Goal: Task Accomplishment & Management: Manage account settings

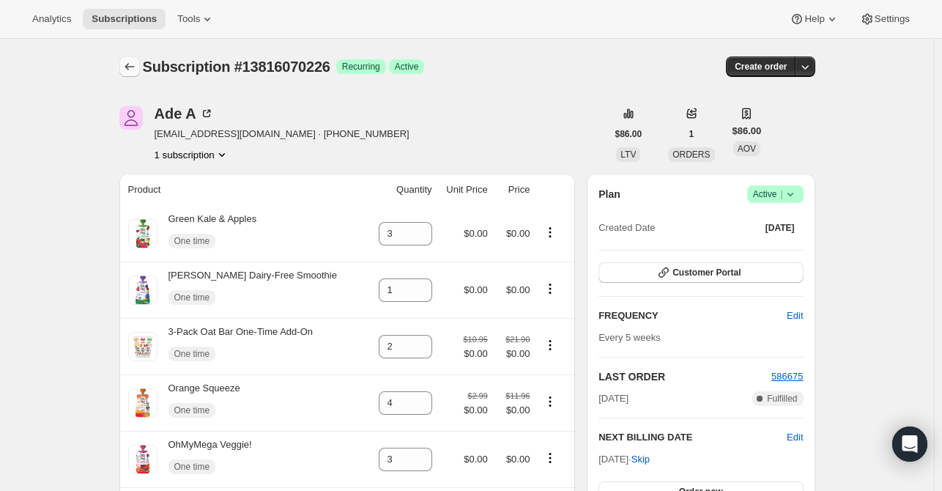
click at [127, 62] on icon "Subscriptions" at bounding box center [129, 66] width 15 height 15
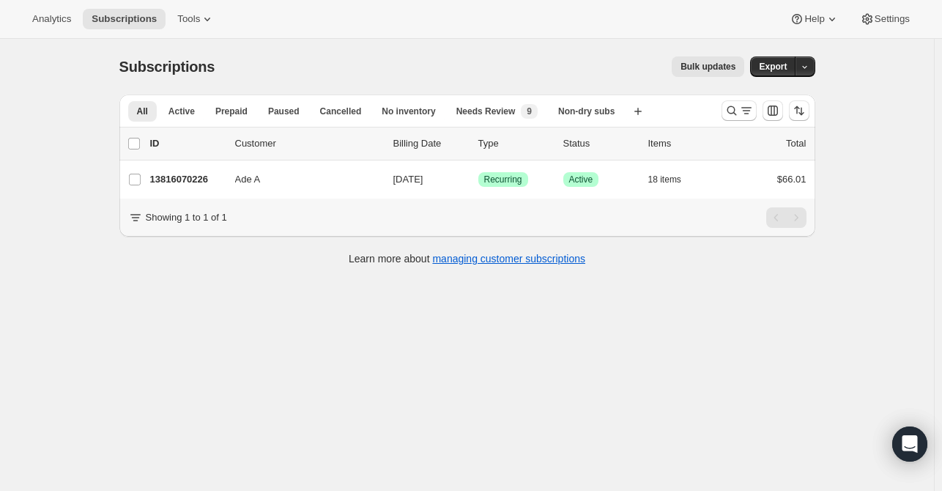
click at [722, 105] on div at bounding box center [766, 110] width 100 height 29
click at [732, 108] on icon "Search and filter results" at bounding box center [732, 111] width 10 height 10
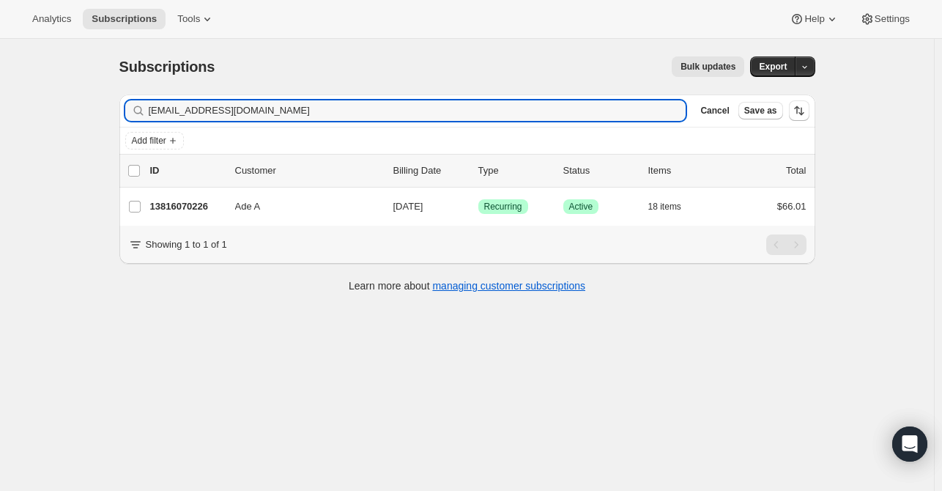
drag, startPoint x: 272, startPoint y: 106, endPoint x: 64, endPoint y: 114, distance: 207.5
click at [63, 113] on div "Subscriptions. This page is ready Subscriptions Bulk updates More actions Bulk …" at bounding box center [467, 284] width 934 height 491
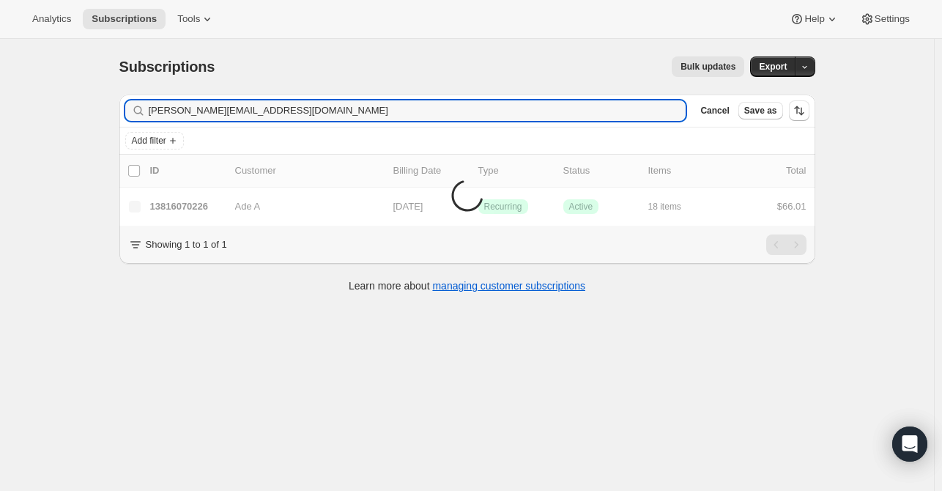
type input "[PERSON_NAME][EMAIL_ADDRESS][DOMAIN_NAME]"
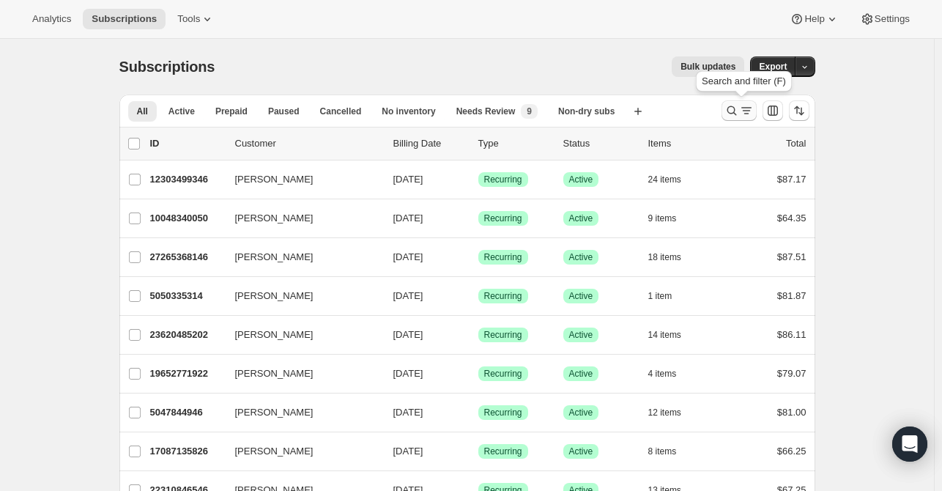
click at [736, 107] on icon "Search and filter results" at bounding box center [732, 111] width 10 height 10
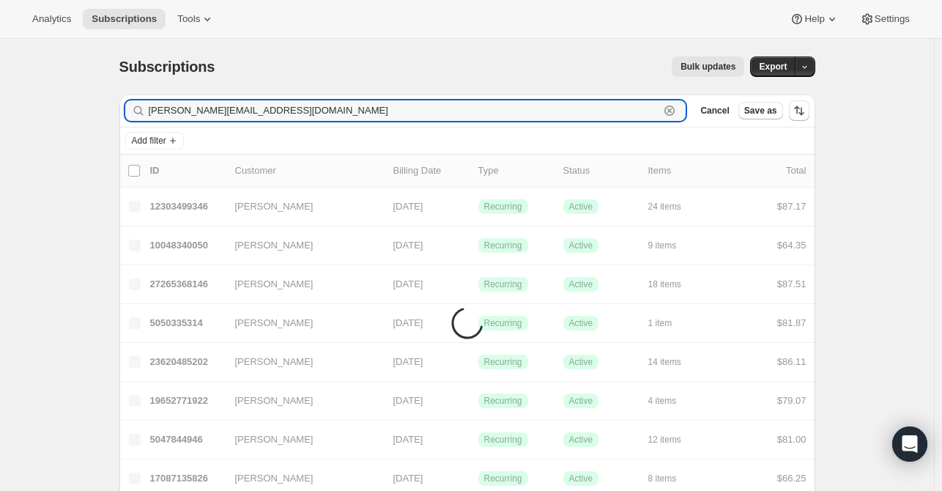
type input "[PERSON_NAME][EMAIL_ADDRESS][DOMAIN_NAME]"
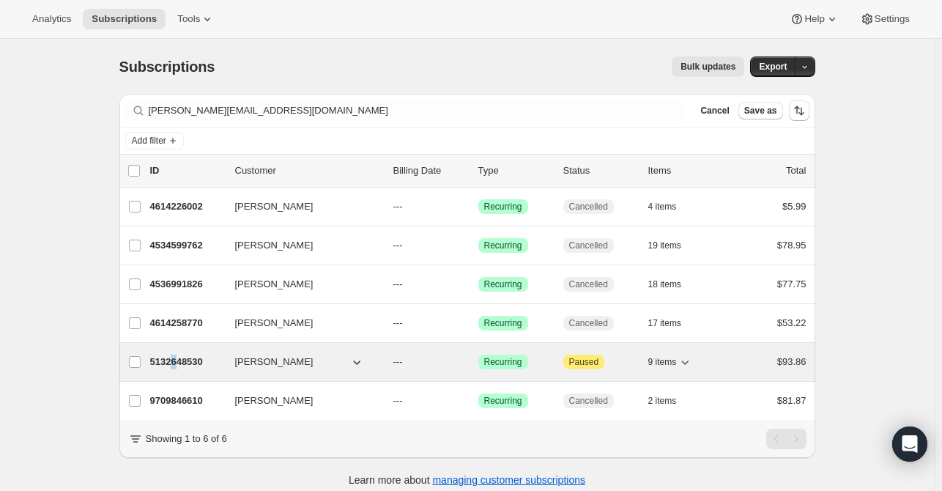
click at [177, 366] on p "5132648530" at bounding box center [186, 362] width 73 height 15
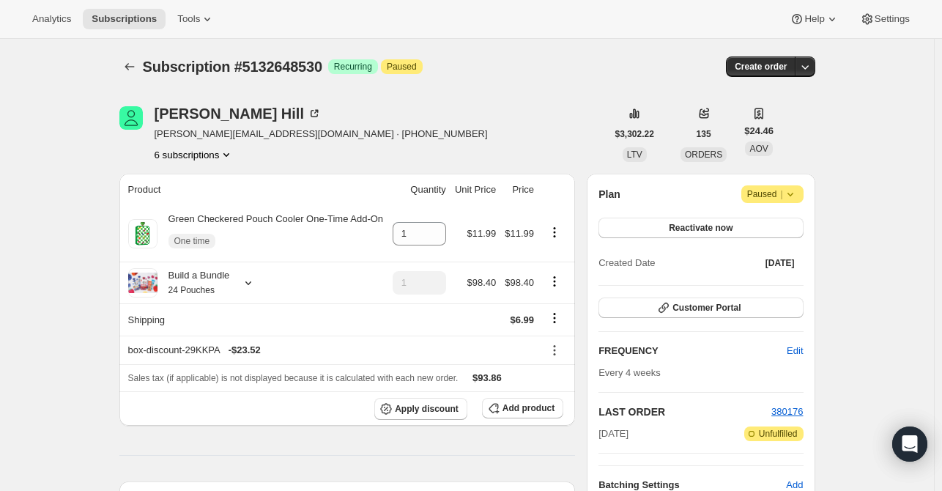
click at [798, 193] on icon at bounding box center [790, 194] width 15 height 15
click at [791, 194] on icon at bounding box center [790, 194] width 15 height 15
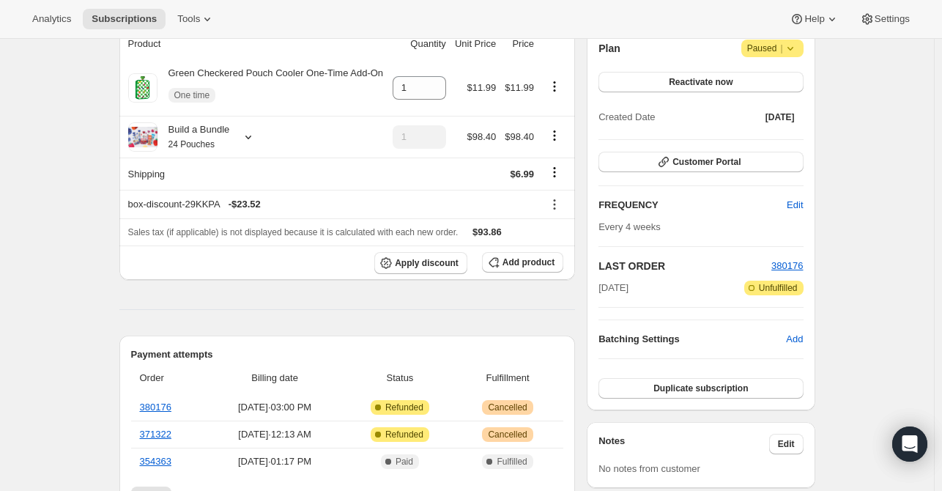
scroll to position [147, 0]
click at [655, 81] on button "Reactivate now" at bounding box center [701, 81] width 204 height 21
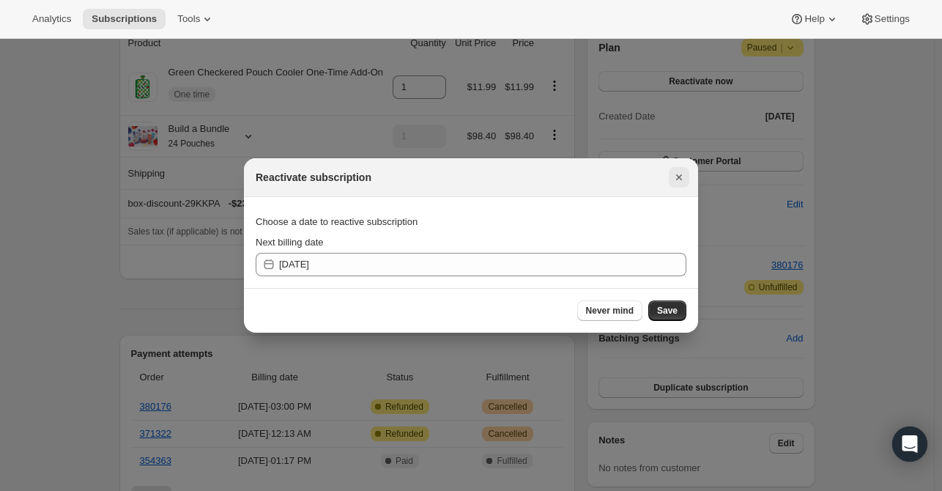
click at [677, 178] on icon "Close" at bounding box center [679, 177] width 15 height 15
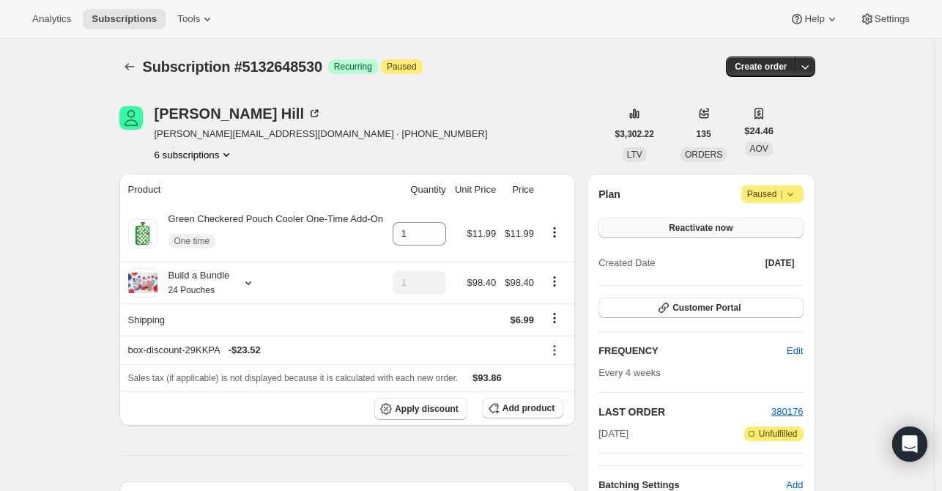
click at [729, 225] on span "Reactivate now" at bounding box center [701, 228] width 64 height 12
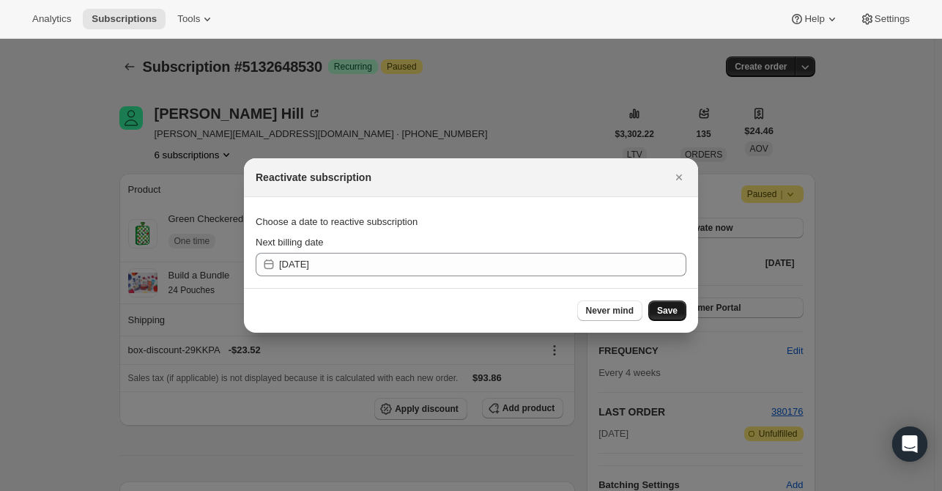
click at [659, 308] on span "Save" at bounding box center [667, 311] width 21 height 12
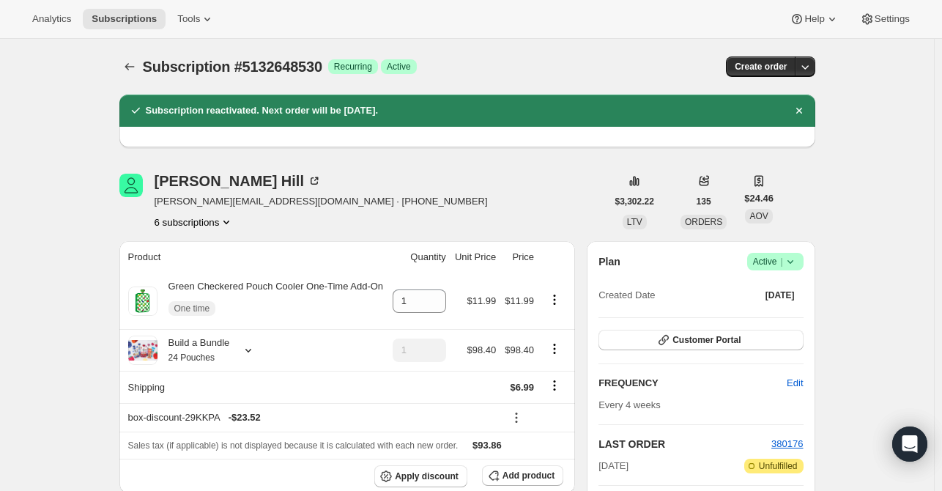
scroll to position [73, 0]
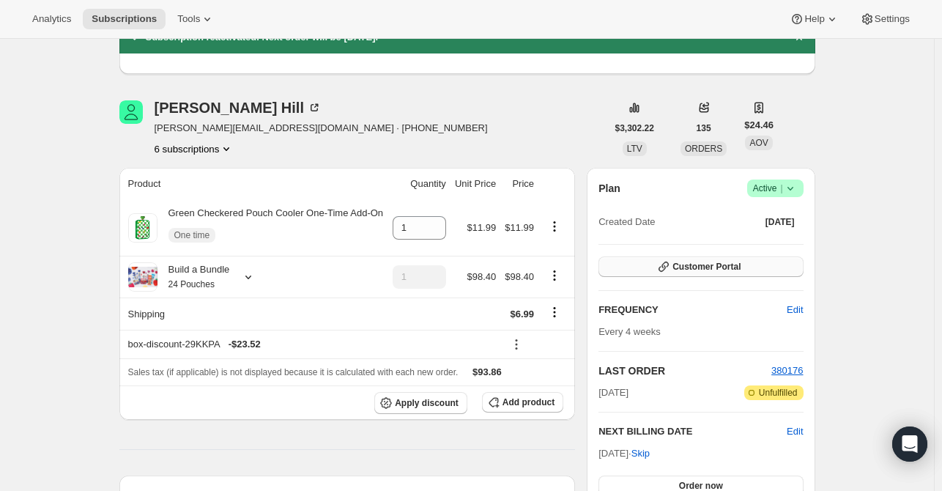
click at [686, 259] on button "Customer Portal" at bounding box center [701, 266] width 204 height 21
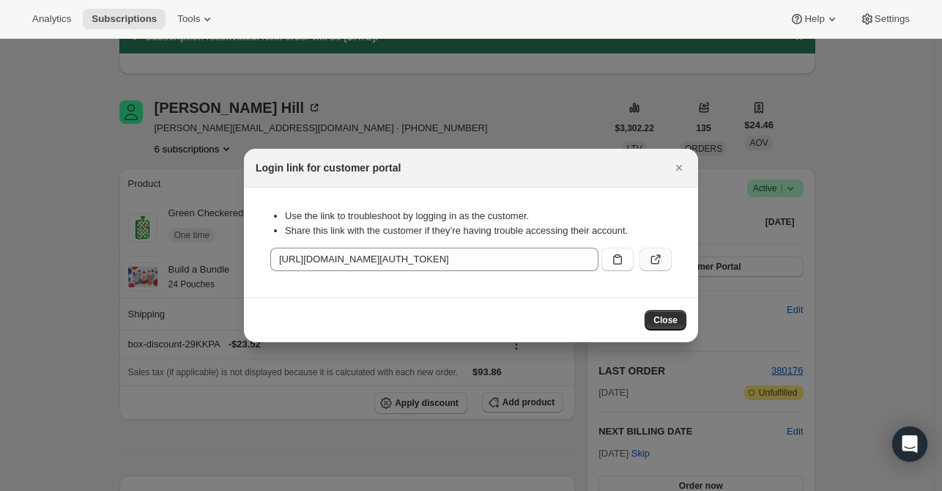
click at [651, 257] on icon ":rg8:" at bounding box center [655, 259] width 15 height 15
click at [684, 165] on icon "Close" at bounding box center [679, 167] width 15 height 15
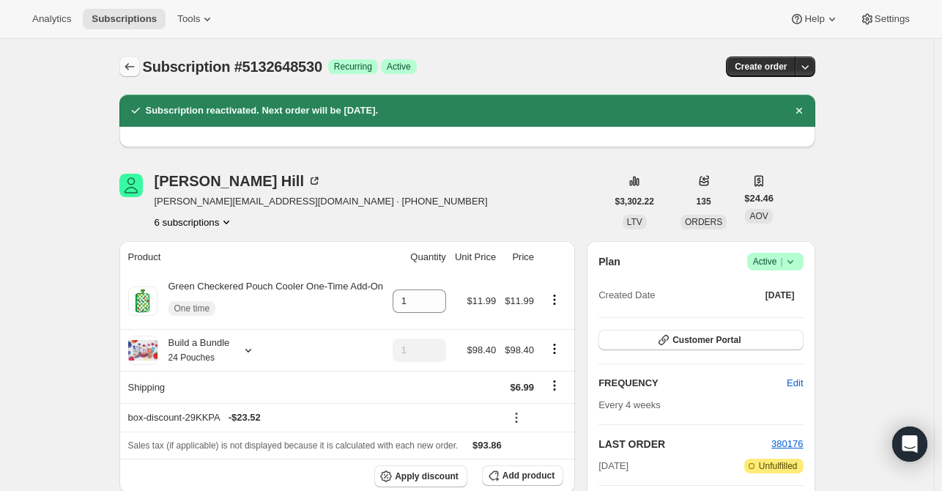
click at [133, 65] on icon "Subscriptions" at bounding box center [129, 66] width 15 height 15
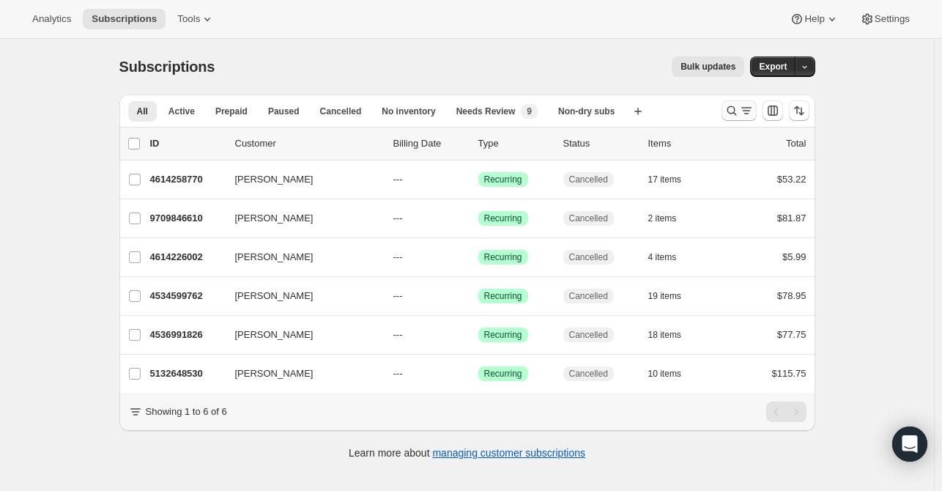
click at [730, 109] on icon "Search and filter results" at bounding box center [732, 111] width 10 height 10
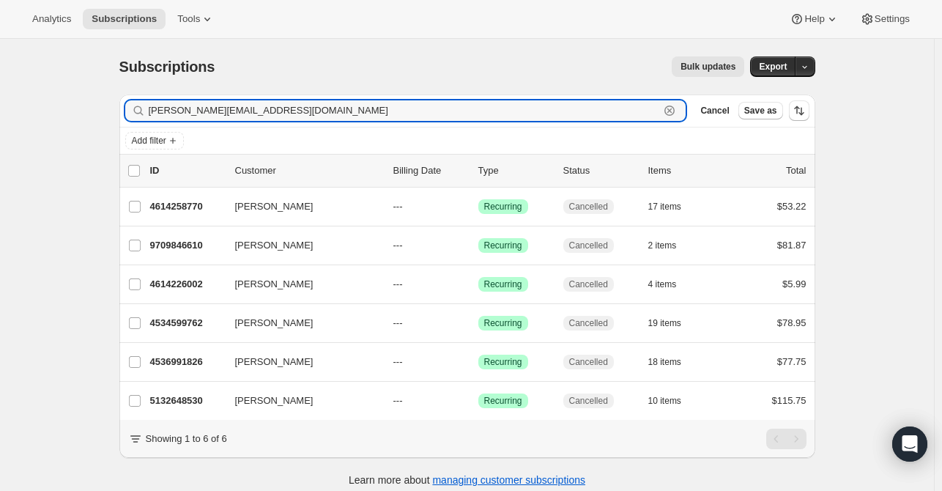
drag, startPoint x: 264, startPoint y: 107, endPoint x: 116, endPoint y: 100, distance: 148.1
click at [116, 100] on div "Filter subscribers lee@uponafarm.com Clear Cancel Save as Add filter 0 selected…" at bounding box center [462, 292] width 708 height 419
click at [242, 115] on input "[PERSON_NAME][EMAIL_ADDRESS][DOMAIN_NAME]" at bounding box center [404, 110] width 511 height 21
click at [245, 112] on input "[PERSON_NAME][EMAIL_ADDRESS][DOMAIN_NAME]" at bounding box center [404, 110] width 511 height 21
drag, startPoint x: 245, startPoint y: 112, endPoint x: 155, endPoint y: 111, distance: 90.1
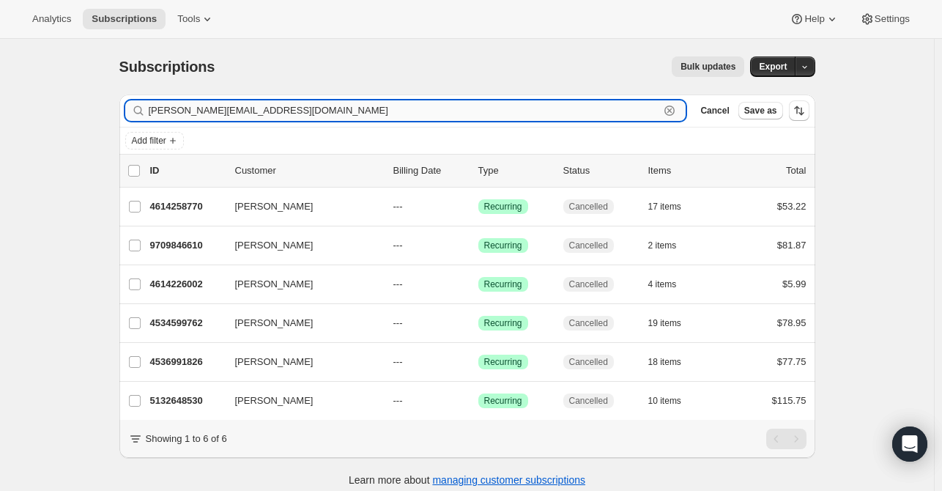
click at [155, 111] on input "[PERSON_NAME][EMAIL_ADDRESS][DOMAIN_NAME]" at bounding box center [404, 110] width 511 height 21
paste input "cihad@me"
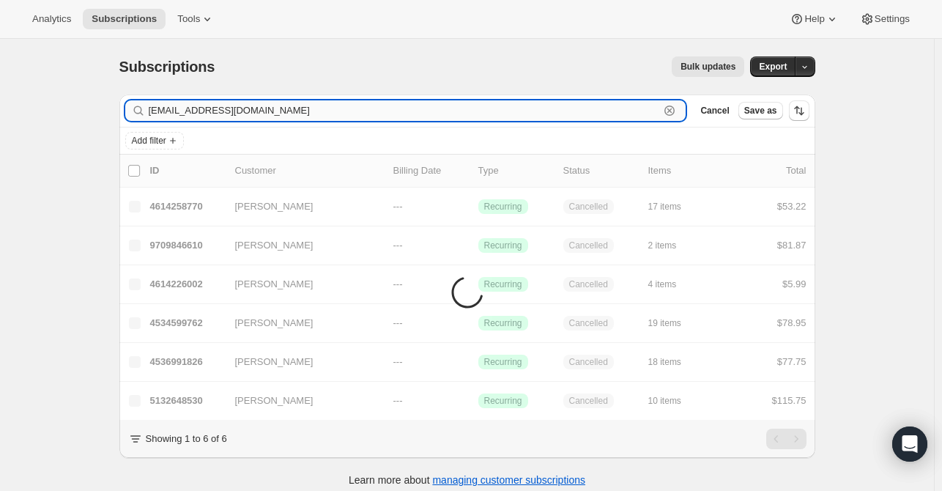
type input "cihad@me.com"
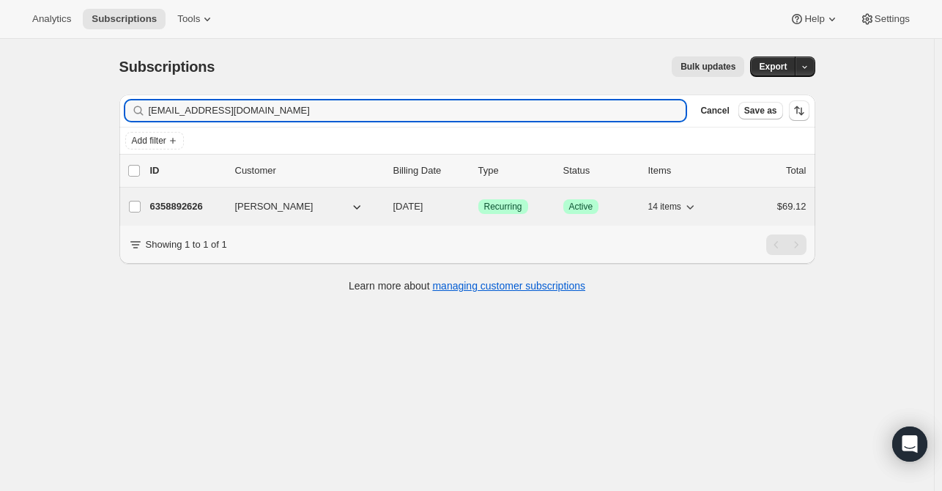
click at [166, 207] on p "6358892626" at bounding box center [186, 206] width 73 height 15
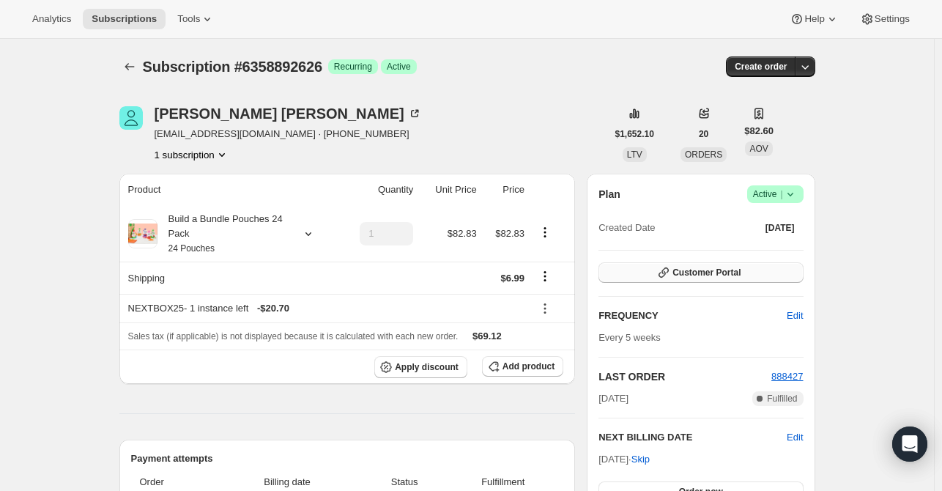
click at [734, 267] on span "Customer Portal" at bounding box center [707, 273] width 68 height 12
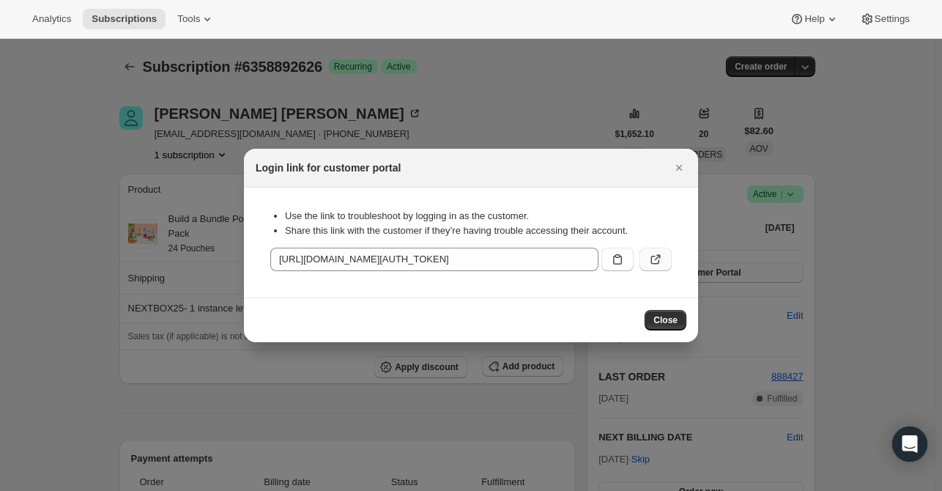
click at [646, 260] on button ":rlc:" at bounding box center [656, 259] width 32 height 23
click at [677, 171] on icon "Close" at bounding box center [679, 167] width 15 height 15
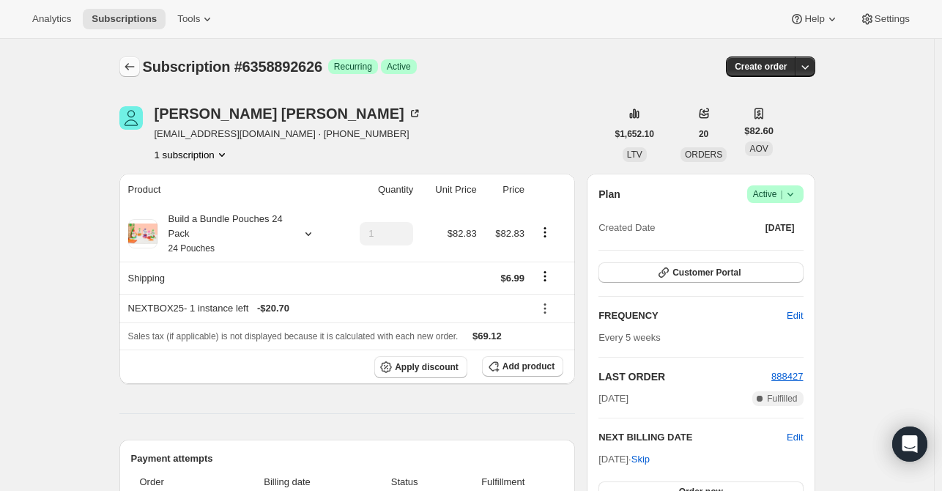
click at [129, 67] on icon "Subscriptions" at bounding box center [130, 66] width 10 height 7
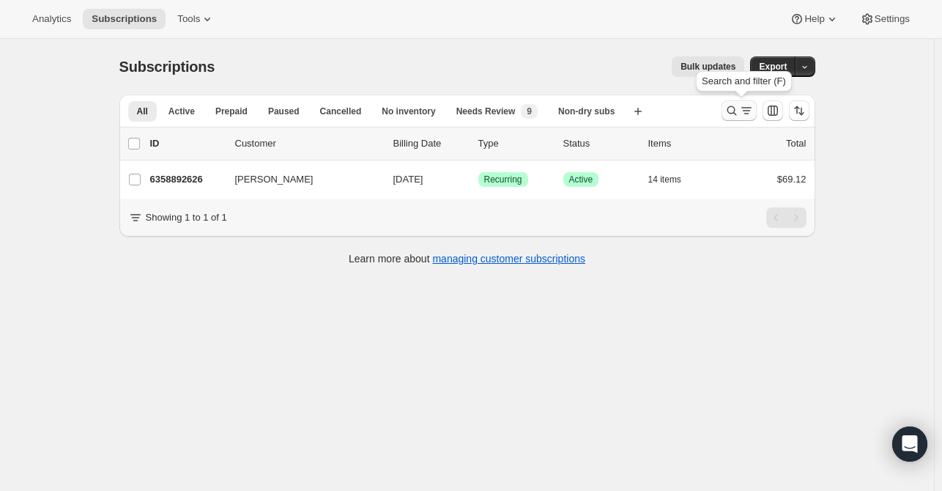
click at [733, 111] on icon "Search and filter results" at bounding box center [732, 110] width 15 height 15
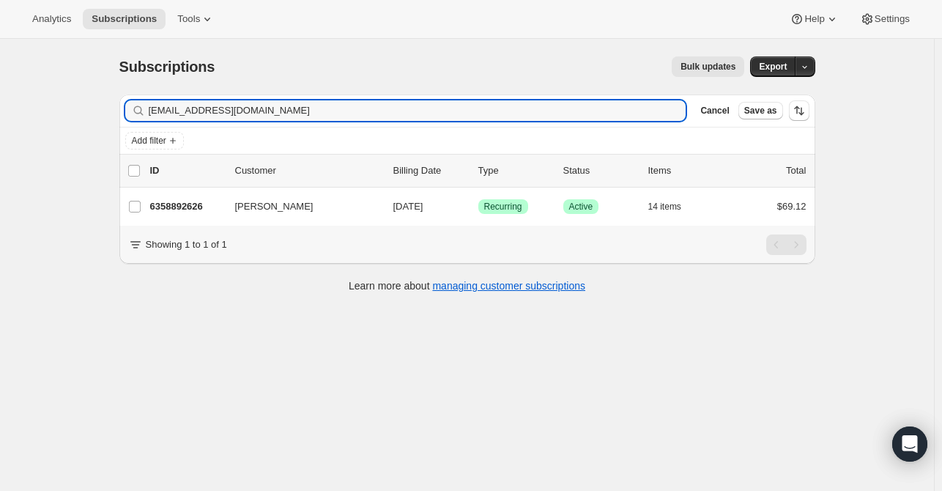
drag, startPoint x: 239, startPoint y: 109, endPoint x: 107, endPoint y: 114, distance: 132.0
click at [107, 114] on div "Subscriptions. This page is ready Subscriptions Bulk updates More actions Bulk …" at bounding box center [467, 173] width 731 height 269
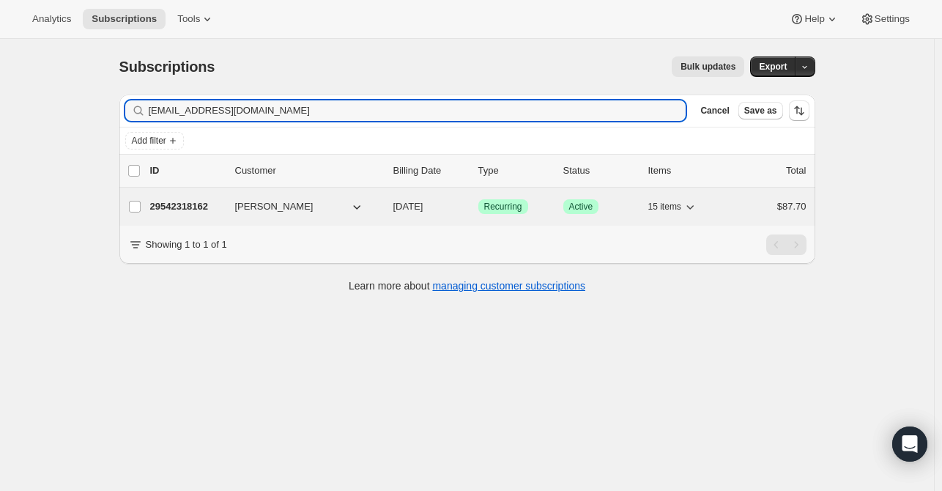
type input "ashimal02@yahoo.com"
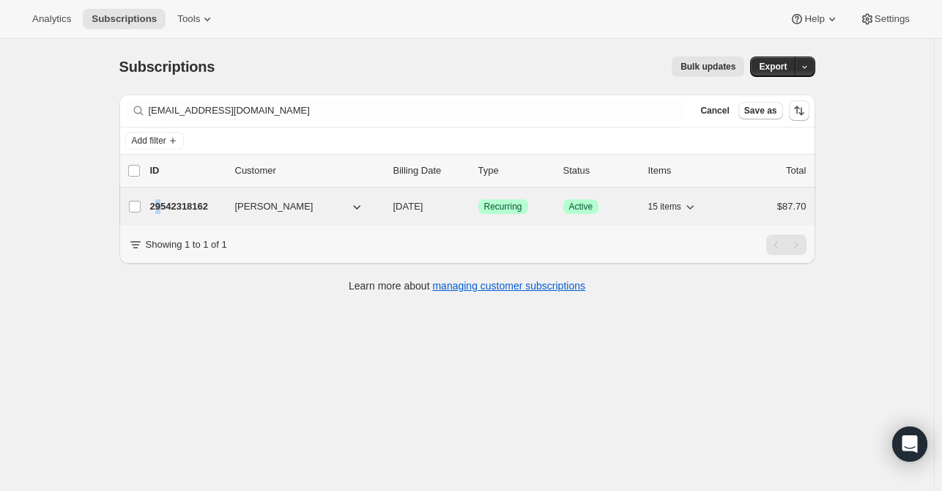
click at [161, 208] on p "29542318162" at bounding box center [186, 206] width 73 height 15
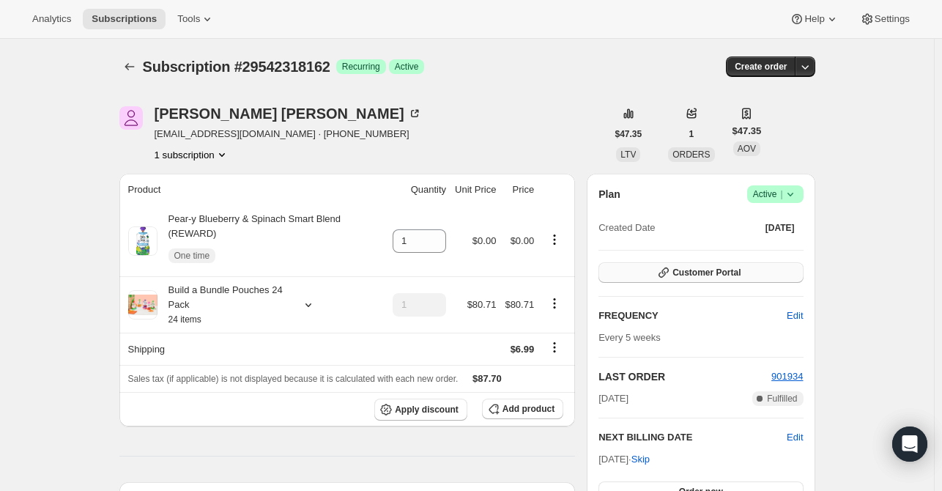
click at [682, 272] on span "Customer Portal" at bounding box center [707, 273] width 68 height 12
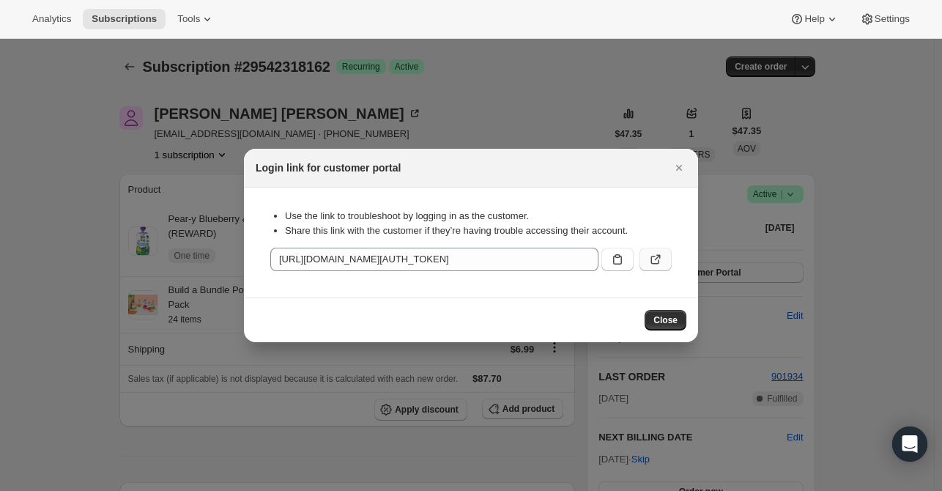
click at [654, 256] on icon ":rqb:" at bounding box center [655, 259] width 15 height 15
